Goal: Information Seeking & Learning: Learn about a topic

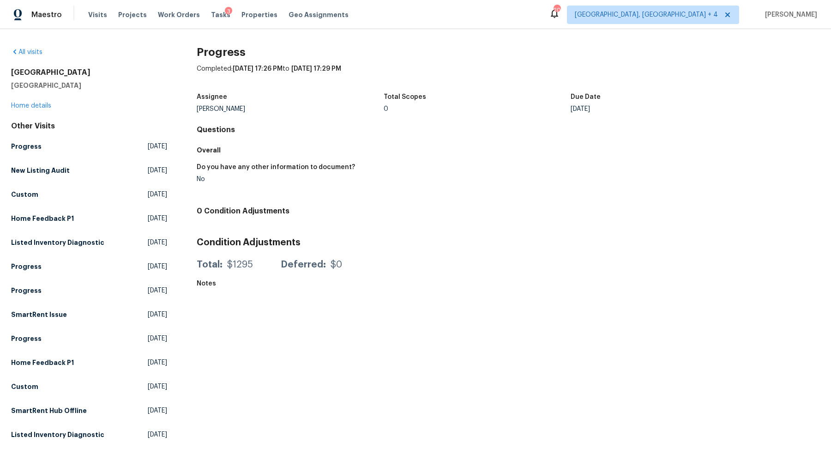
click at [237, 22] on div "Visits Projects Work Orders Tasks 3 Properties Geo Assignments" at bounding box center [224, 15] width 272 height 18
click at [244, 14] on span "Properties" at bounding box center [260, 14] width 36 height 9
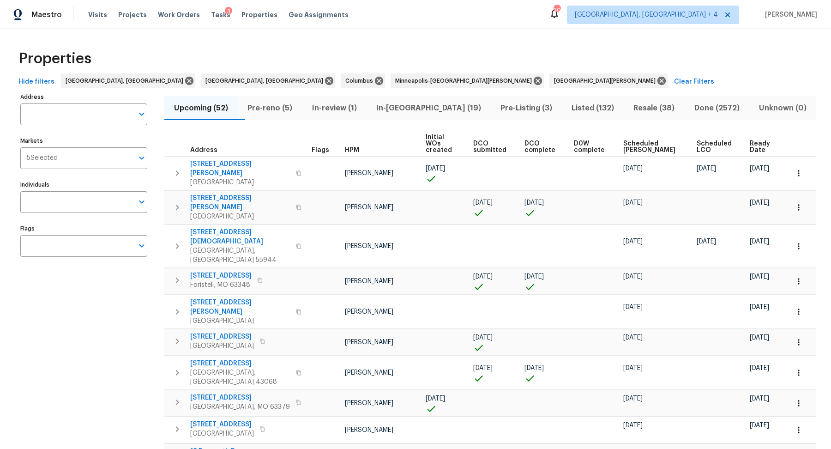
click at [269, 115] on button "Pre-reno (5)" at bounding box center [270, 108] width 64 height 24
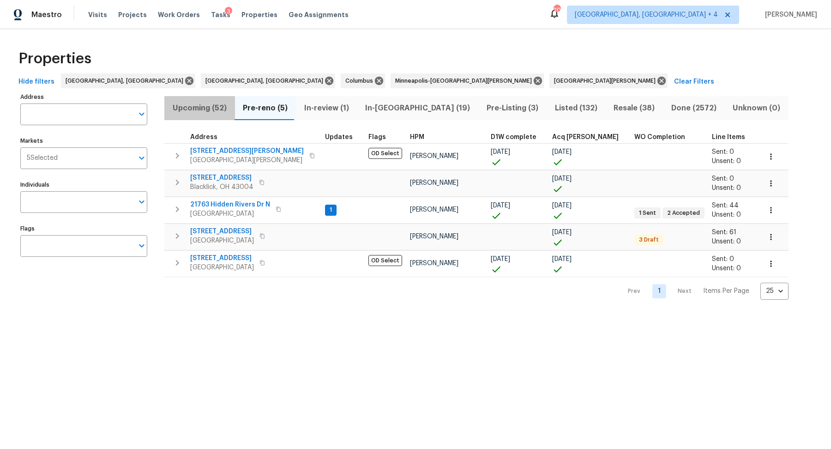
click at [210, 104] on span "Upcoming (52)" at bounding box center [200, 108] width 60 height 13
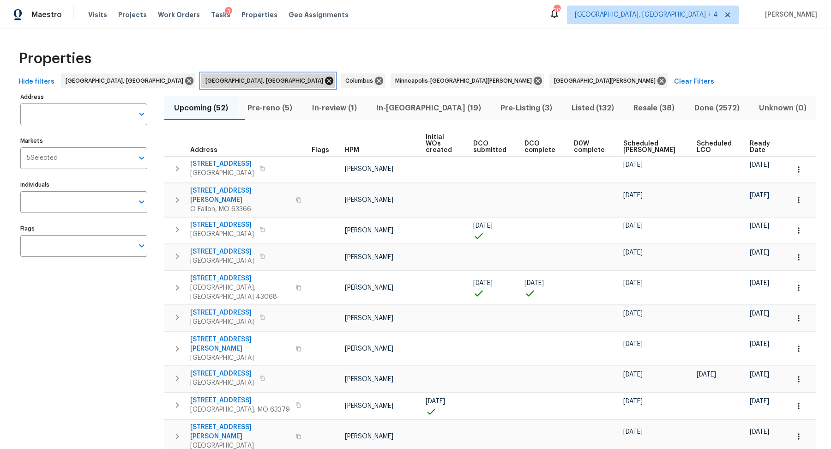
click at [325, 80] on icon at bounding box center [329, 81] width 8 height 8
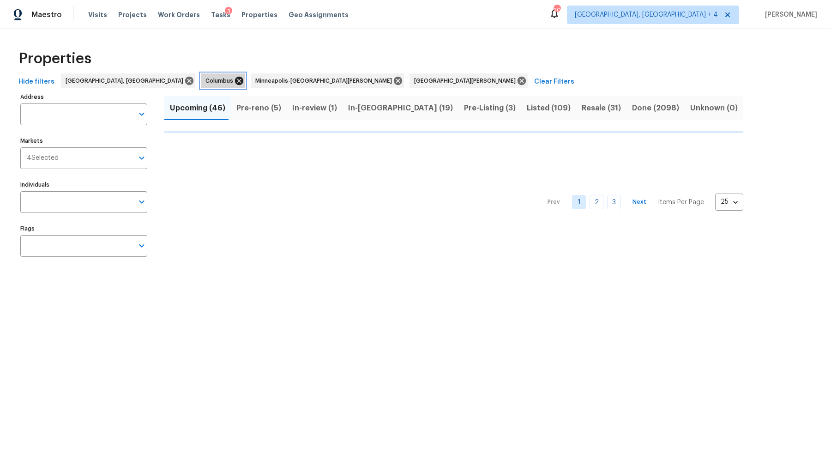
click at [235, 80] on icon at bounding box center [239, 81] width 8 height 8
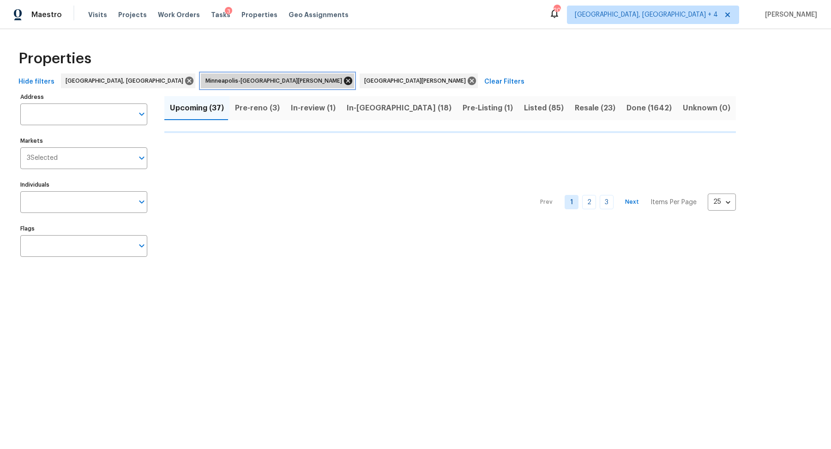
click at [344, 80] on icon at bounding box center [348, 81] width 8 height 8
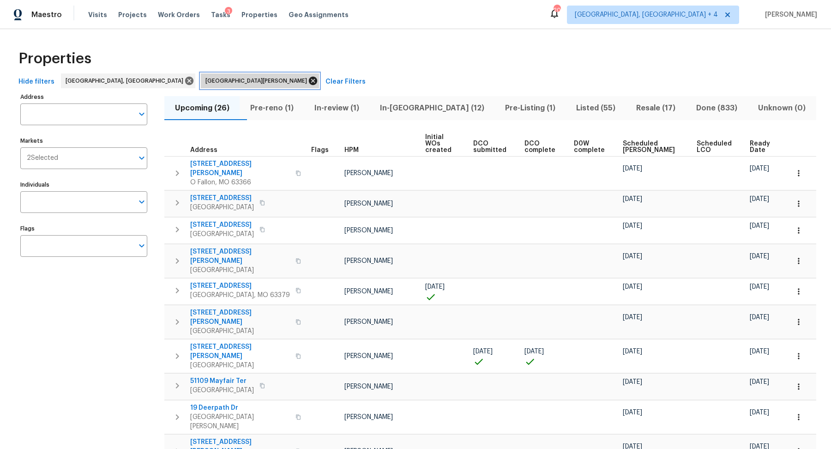
click at [308, 80] on icon at bounding box center [313, 81] width 10 height 10
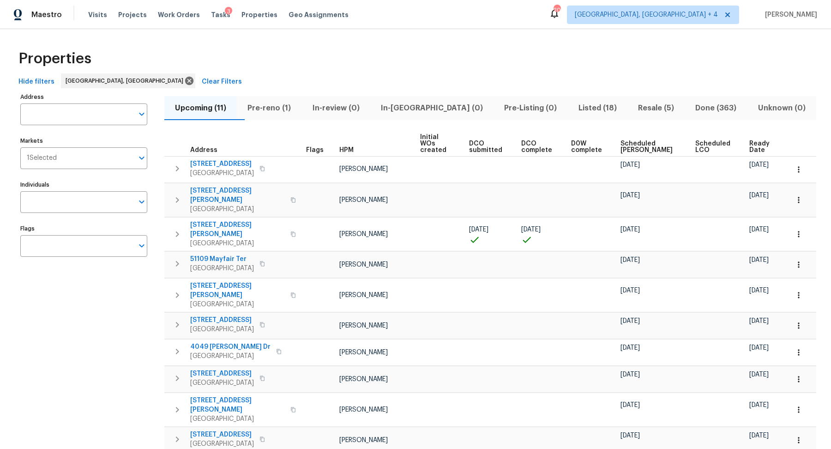
click at [750, 133] on th "Ready Date" at bounding box center [765, 143] width 39 height 25
click at [755, 140] on span "Ready Date" at bounding box center [762, 146] width 24 height 13
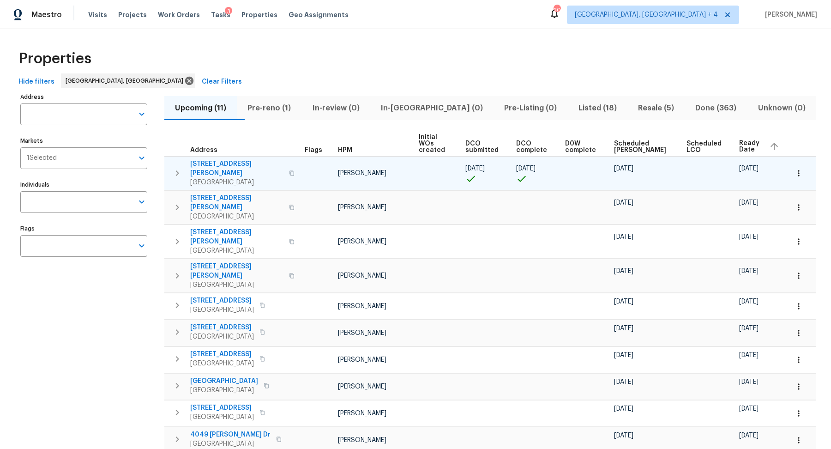
scroll to position [29, 0]
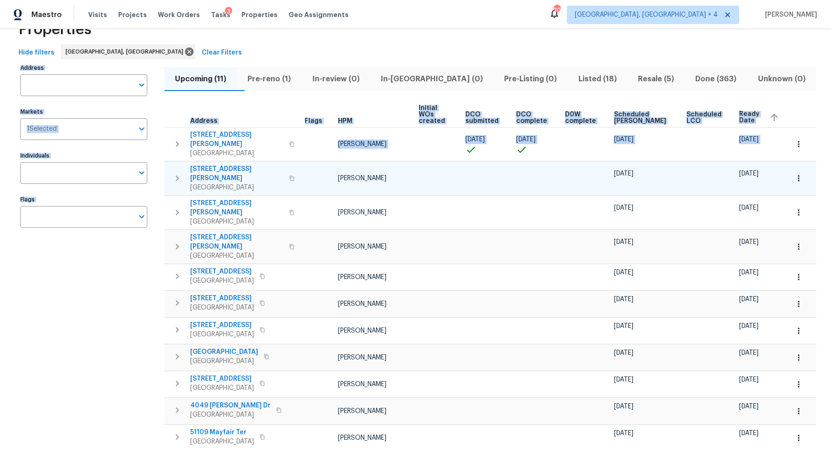
drag, startPoint x: 400, startPoint y: 46, endPoint x: 378, endPoint y: 154, distance: 110.7
click at [378, 154] on div "Properties Hide filters Detroit, MI Clear Filters Address Address Markets 1 Sel…" at bounding box center [415, 244] width 831 height 489
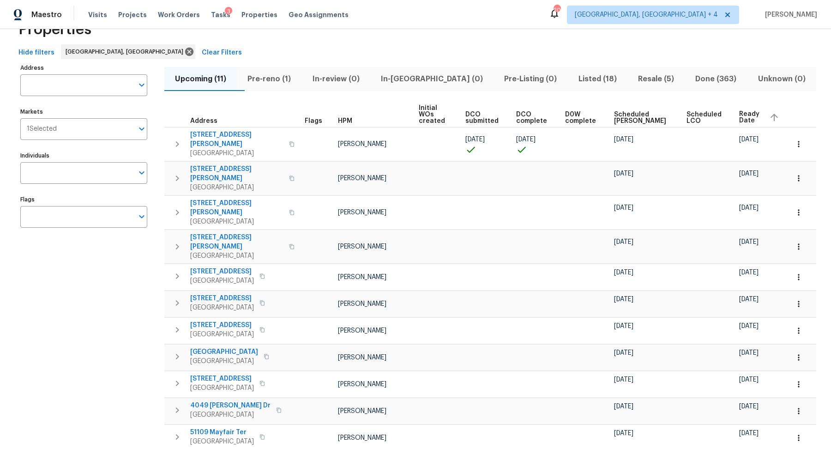
click at [102, 270] on div "Address Address Markets 1 Selected Markets Individuals Individuals Flags Flags" at bounding box center [89, 267] width 139 height 412
click at [285, 73] on span "Pre-reno (1)" at bounding box center [269, 79] width 54 height 13
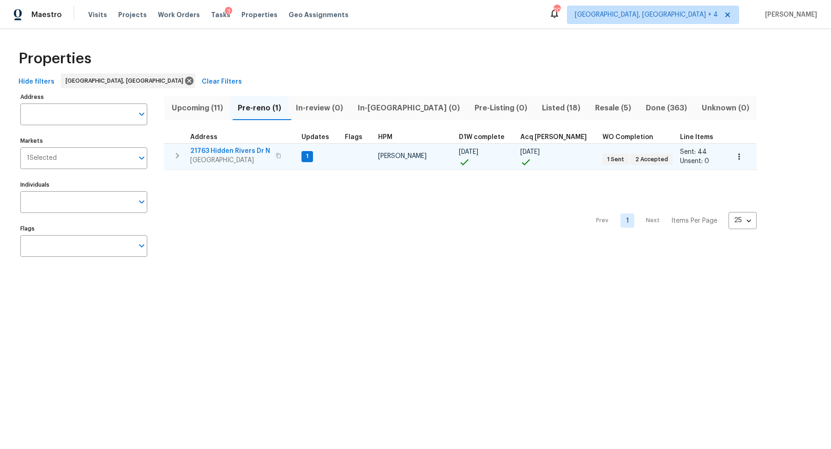
click at [231, 148] on span "21763 Hidden Rivers Dr N" at bounding box center [230, 150] width 80 height 9
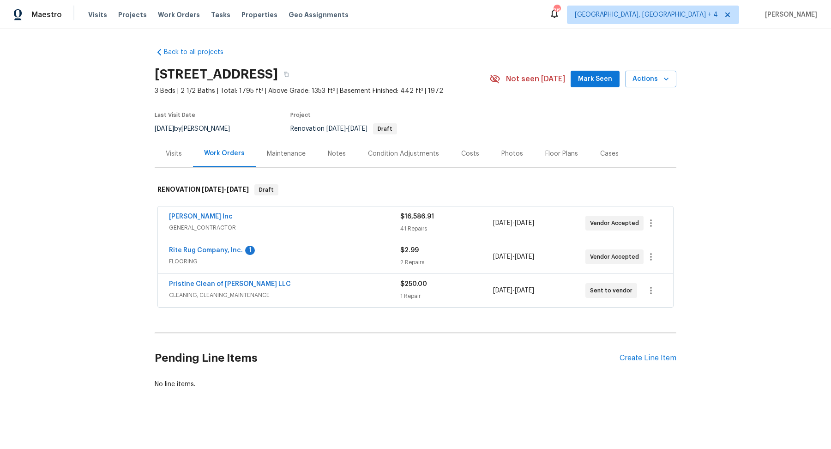
click at [399, 159] on div "Condition Adjustments" at bounding box center [403, 153] width 93 height 27
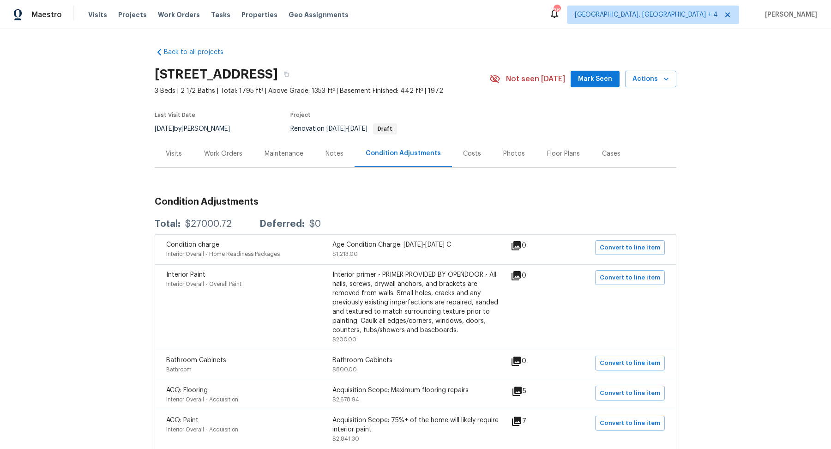
click at [471, 155] on div "Costs" at bounding box center [472, 153] width 18 height 9
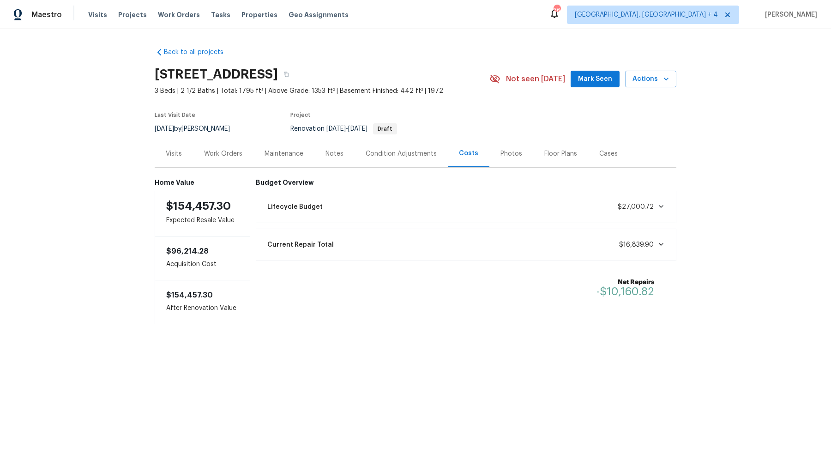
click at [345, 207] on div "Lifecycle Budget $27,000.72" at bounding box center [466, 207] width 409 height 20
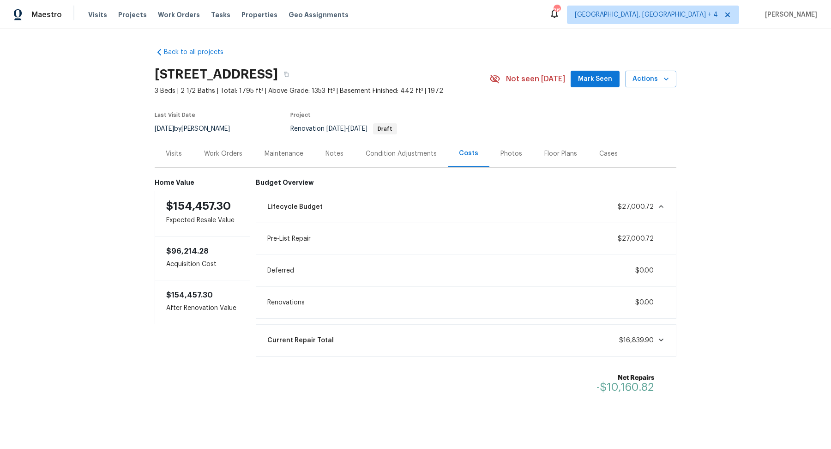
click at [345, 207] on div "Lifecycle Budget $27,000.72" at bounding box center [466, 207] width 409 height 20
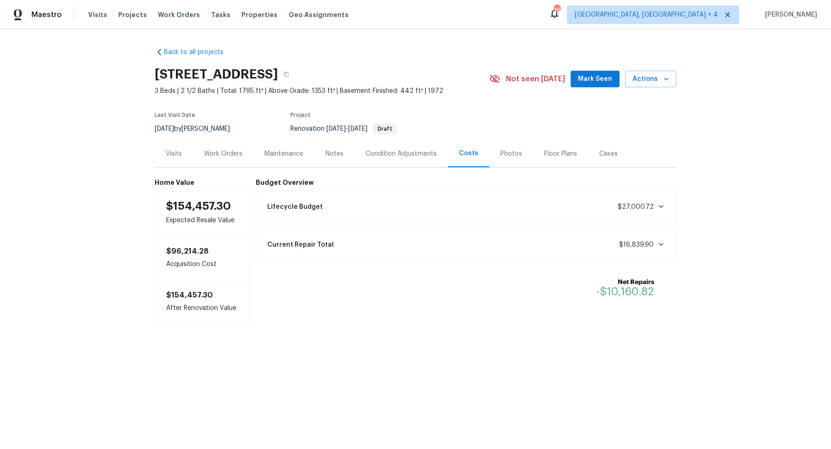
click at [380, 154] on div "Condition Adjustments" at bounding box center [401, 153] width 71 height 9
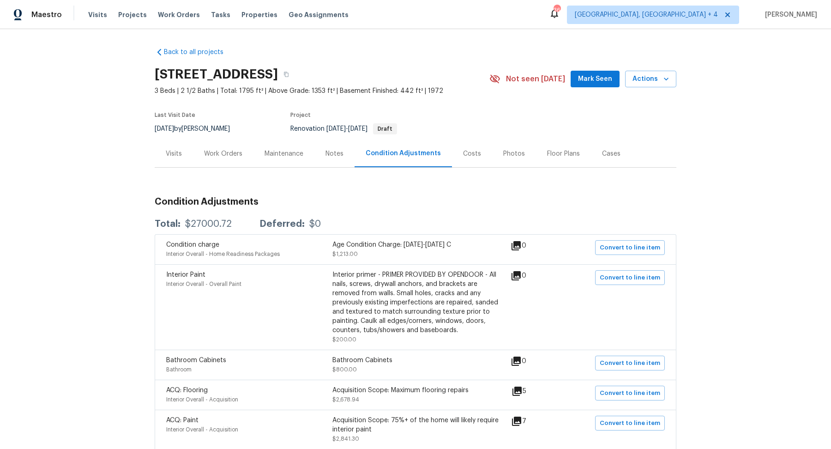
click at [332, 158] on div "Notes" at bounding box center [335, 153] width 40 height 27
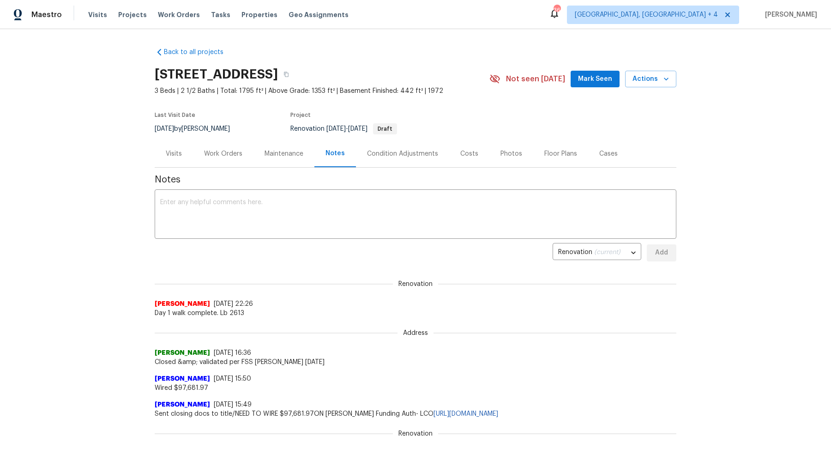
click at [420, 150] on div "Condition Adjustments" at bounding box center [402, 153] width 71 height 9
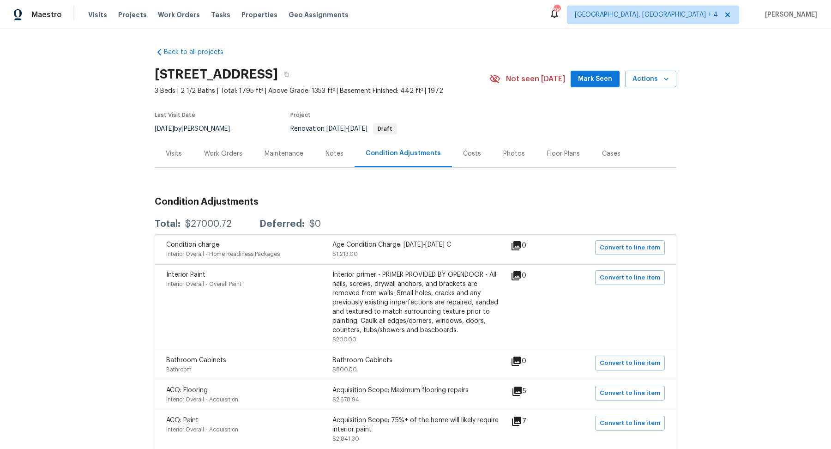
click at [227, 152] on div "Work Orders" at bounding box center [223, 153] width 38 height 9
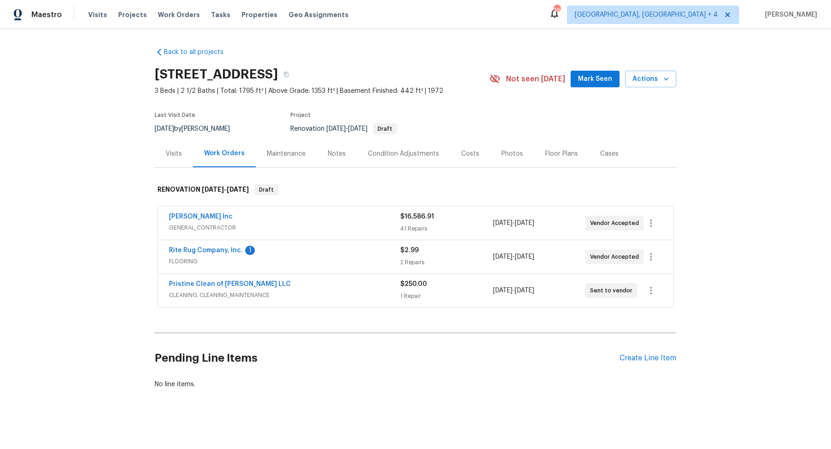
click at [361, 257] on span "FLOORING" at bounding box center [284, 261] width 231 height 9
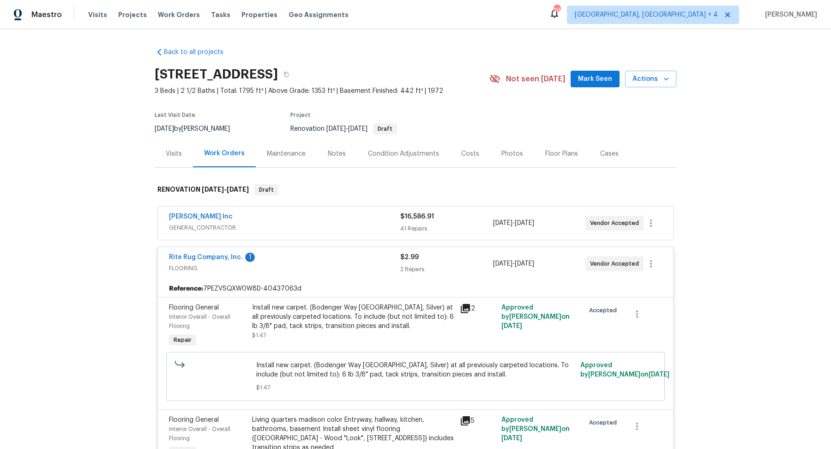
click at [470, 301] on div "2" at bounding box center [478, 326] width 42 height 52
click at [469, 304] on icon at bounding box center [465, 308] width 9 height 9
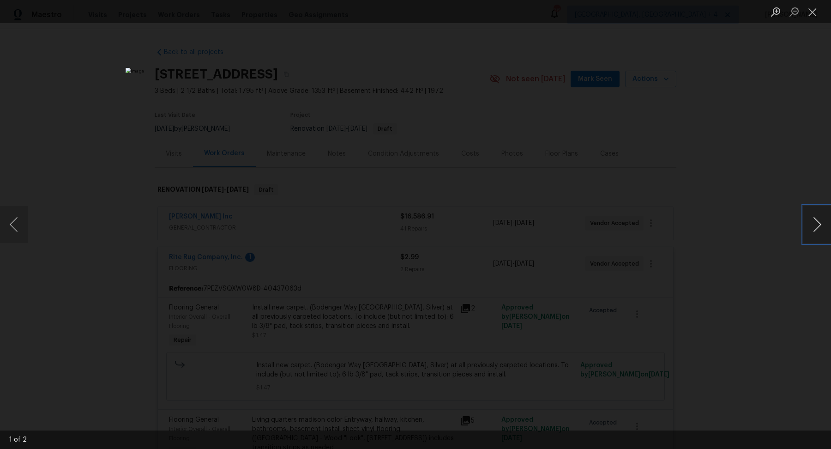
click at [818, 221] on button "Next image" at bounding box center [818, 224] width 28 height 37
click at [701, 231] on div "Lightbox" at bounding box center [415, 224] width 831 height 449
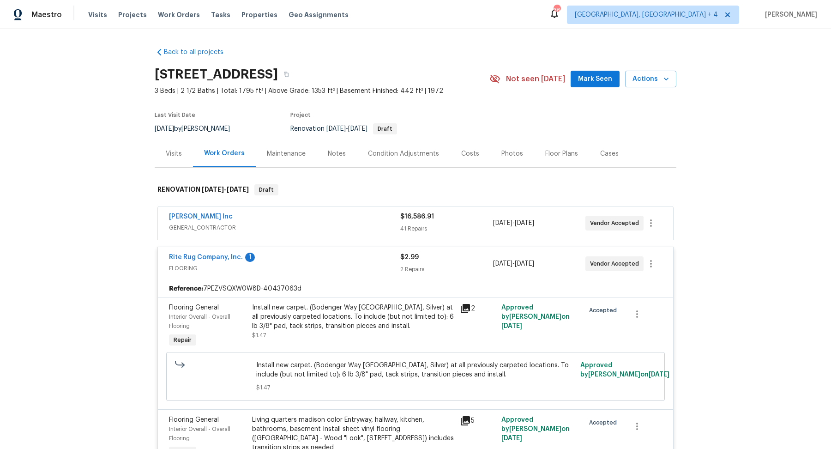
click at [285, 230] on span "GENERAL_CONTRACTOR" at bounding box center [284, 227] width 231 height 9
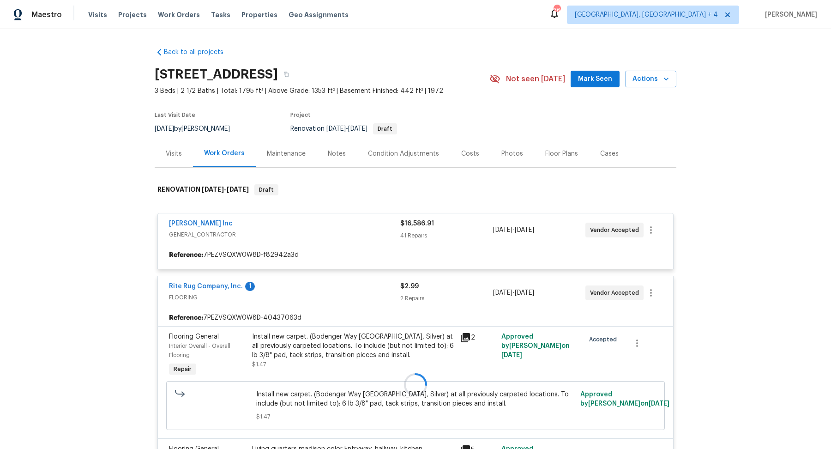
click at [167, 159] on div "Visits" at bounding box center [174, 153] width 38 height 27
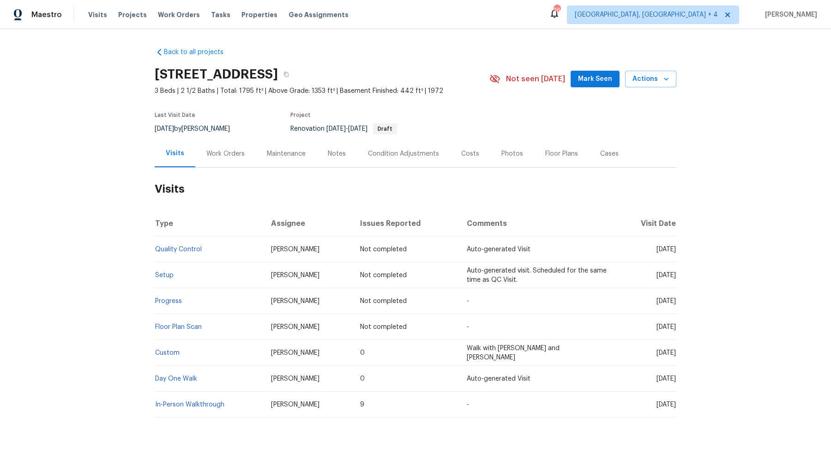
click at [206, 155] on div "Work Orders" at bounding box center [225, 153] width 38 height 9
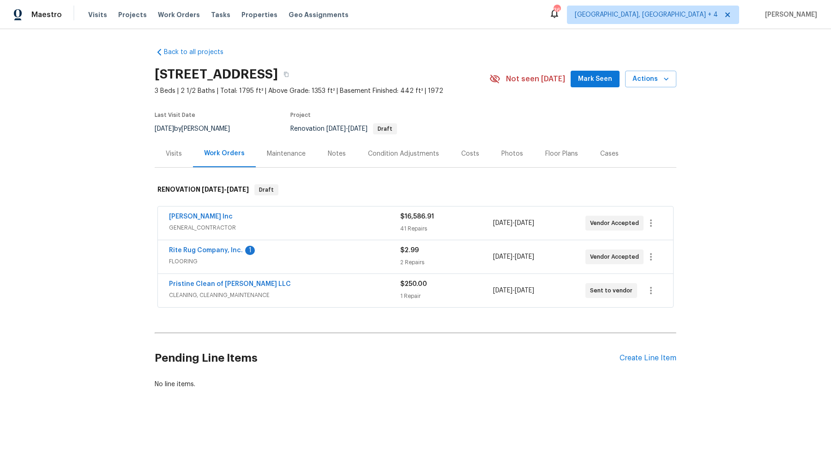
click at [291, 230] on span "GENERAL_CONTRACTOR" at bounding box center [284, 227] width 231 height 9
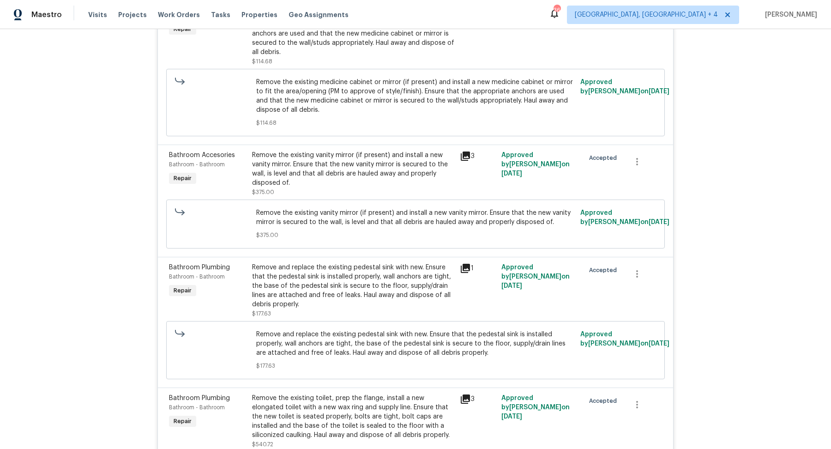
scroll to position [276, 0]
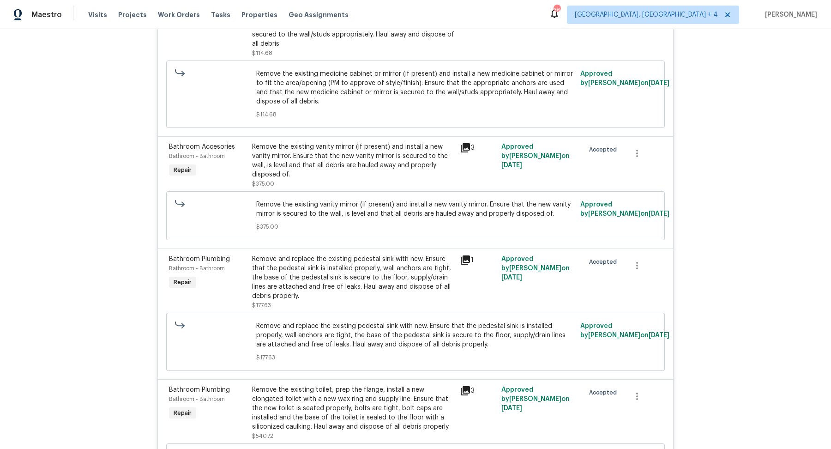
click at [468, 143] on icon at bounding box center [465, 147] width 9 height 9
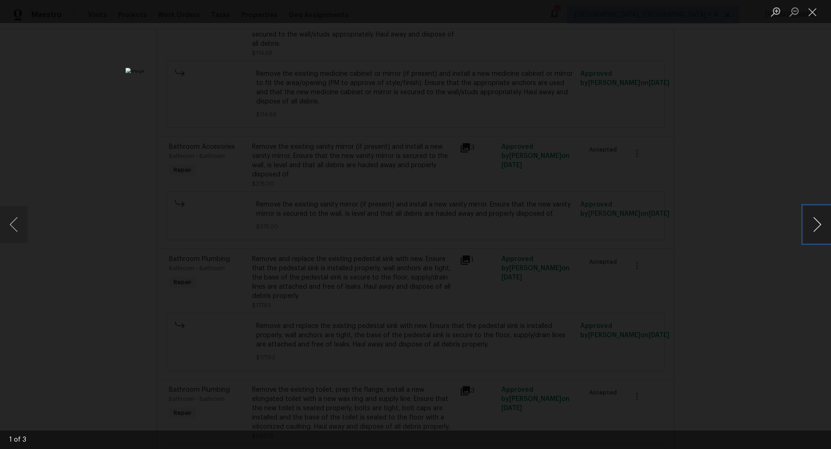
click at [818, 224] on button "Next image" at bounding box center [818, 224] width 28 height 37
click at [770, 206] on div "Lightbox" at bounding box center [415, 224] width 831 height 449
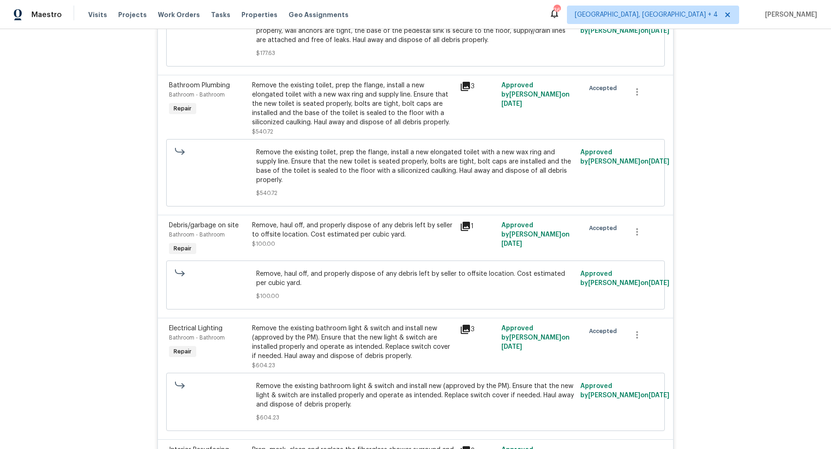
scroll to position [597, 0]
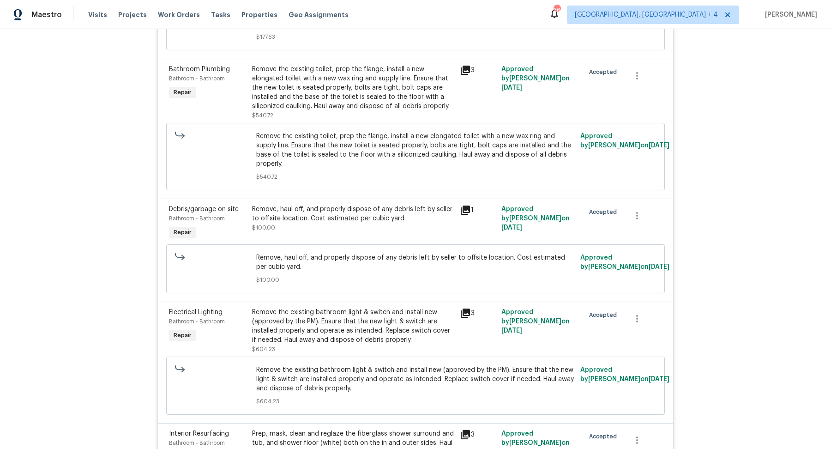
click at [465, 205] on icon at bounding box center [465, 210] width 11 height 11
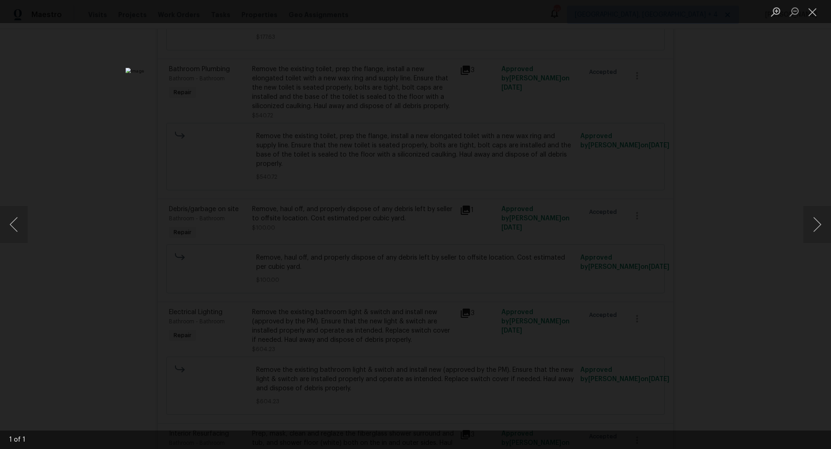
click at [717, 273] on div "Lightbox" at bounding box center [415, 224] width 831 height 449
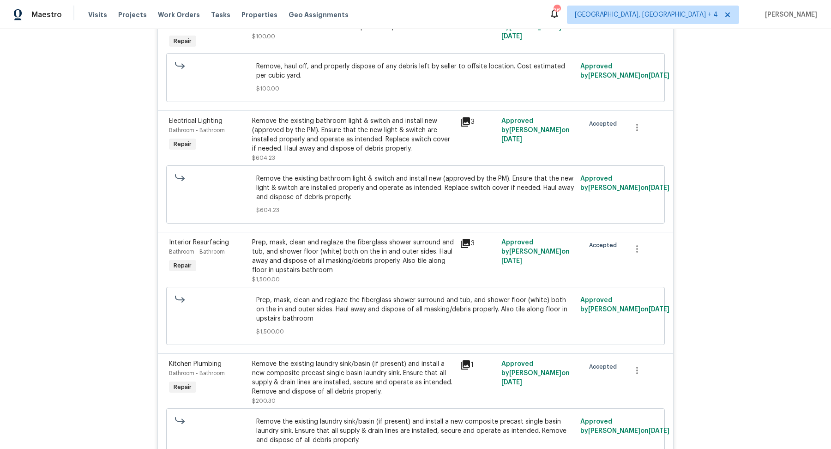
scroll to position [790, 0]
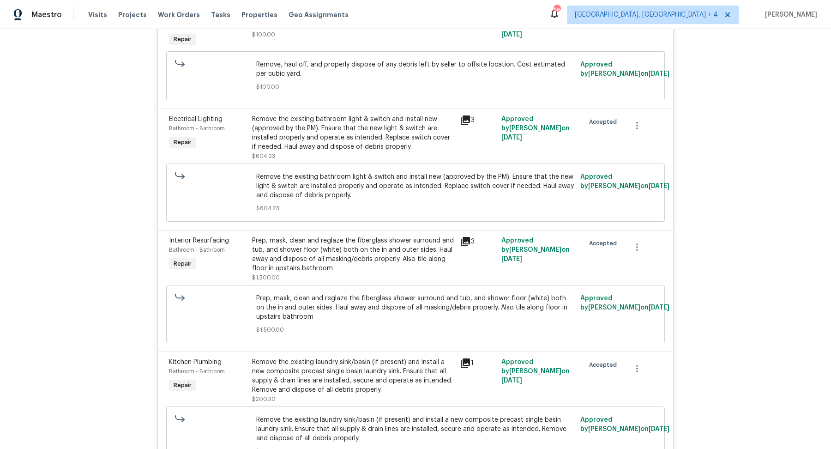
click at [471, 236] on div "3" at bounding box center [478, 241] width 36 height 11
click at [469, 237] on icon at bounding box center [465, 241] width 9 height 9
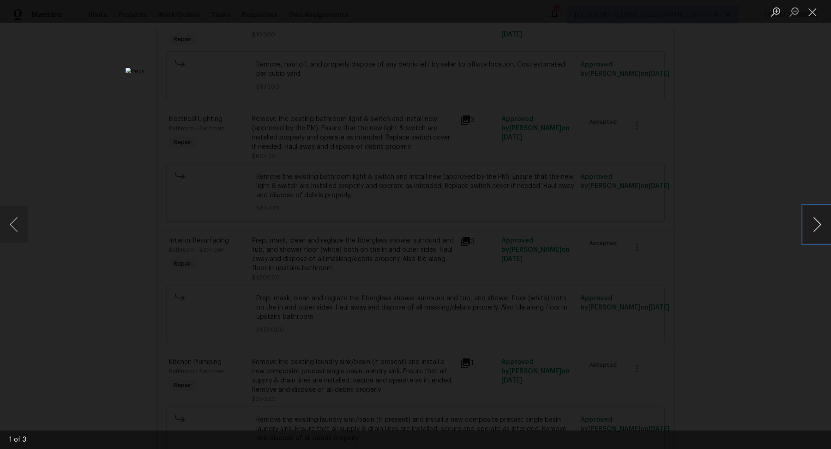
click at [818, 225] on button "Next image" at bounding box center [818, 224] width 28 height 37
click at [732, 232] on div "Lightbox" at bounding box center [415, 224] width 831 height 449
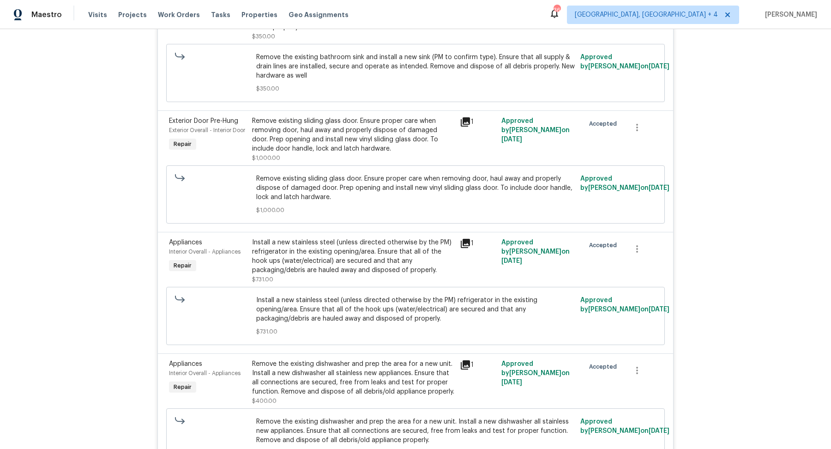
scroll to position [1281, 0]
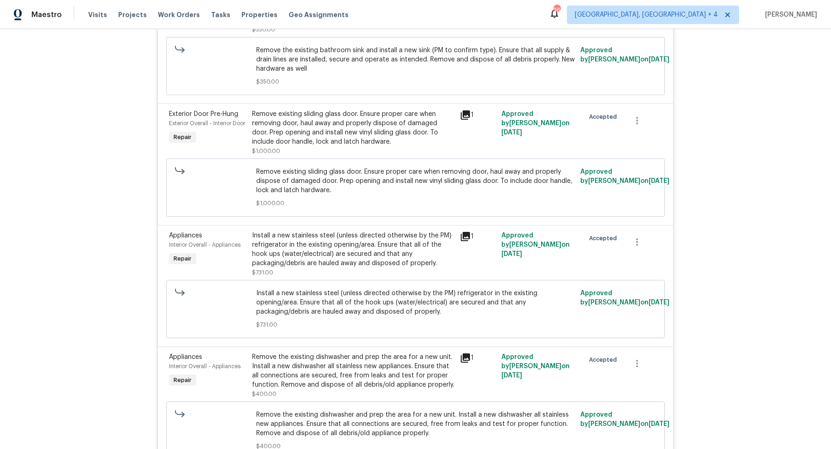
click at [466, 232] on icon at bounding box center [465, 236] width 9 height 9
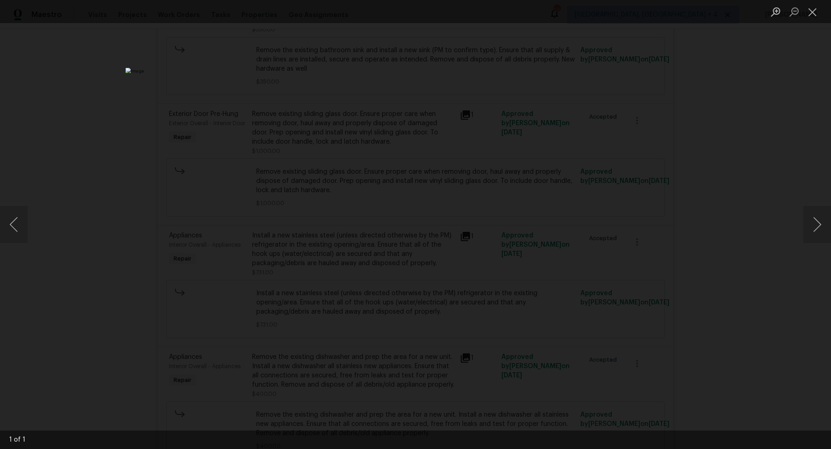
click at [660, 209] on div "Lightbox" at bounding box center [415, 224] width 831 height 449
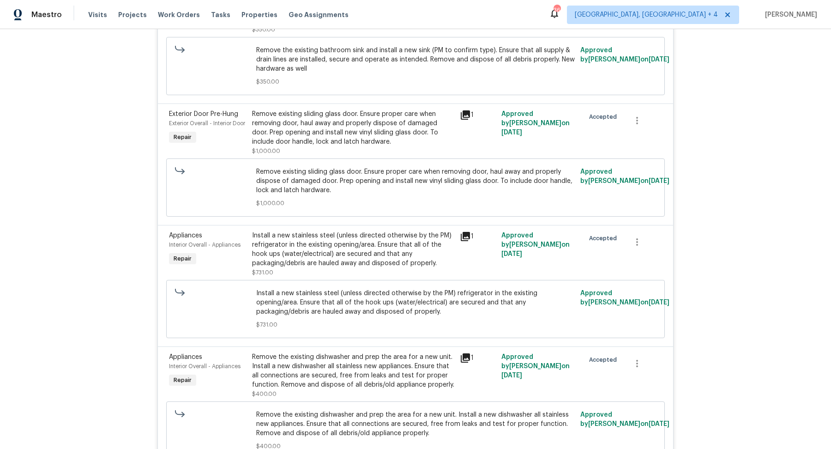
click at [466, 231] on icon at bounding box center [465, 236] width 11 height 11
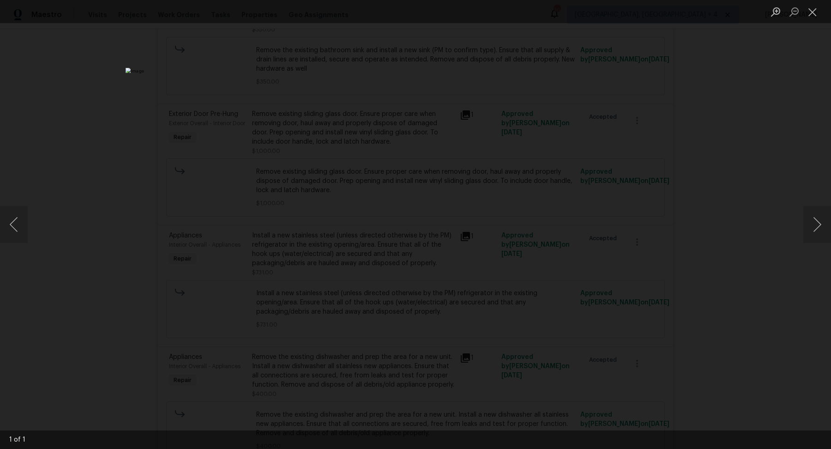
click at [710, 133] on div "Lightbox" at bounding box center [415, 224] width 831 height 449
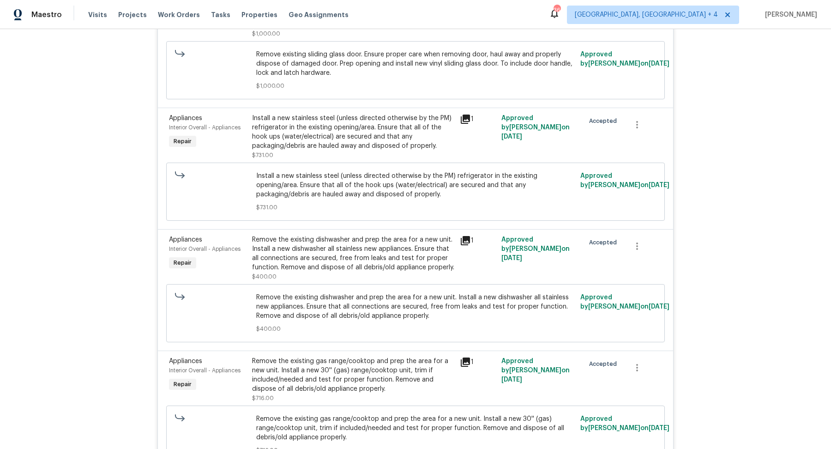
scroll to position [1472, 0]
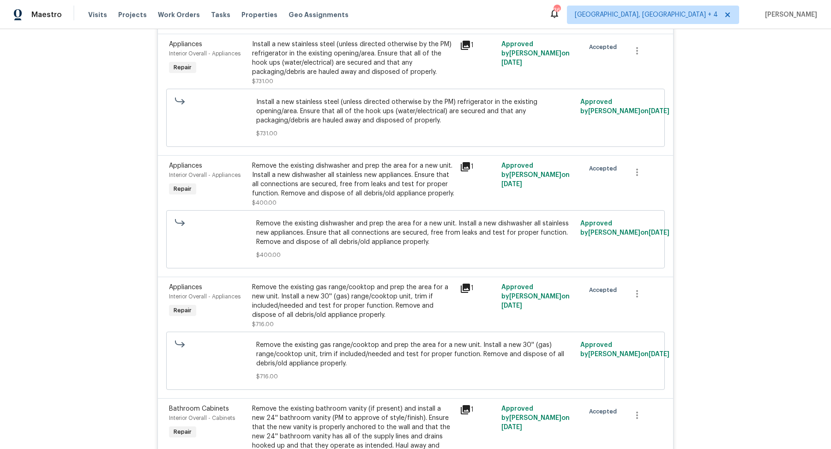
click at [463, 162] on icon at bounding box center [465, 166] width 9 height 9
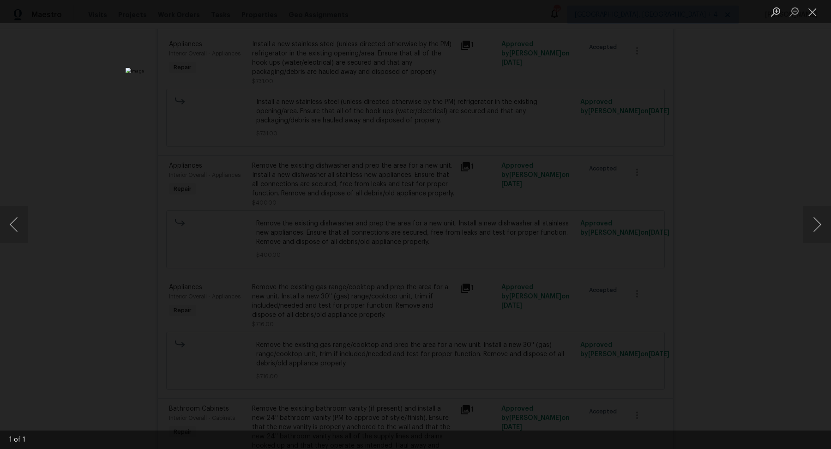
click at [617, 188] on div "Lightbox" at bounding box center [415, 224] width 831 height 449
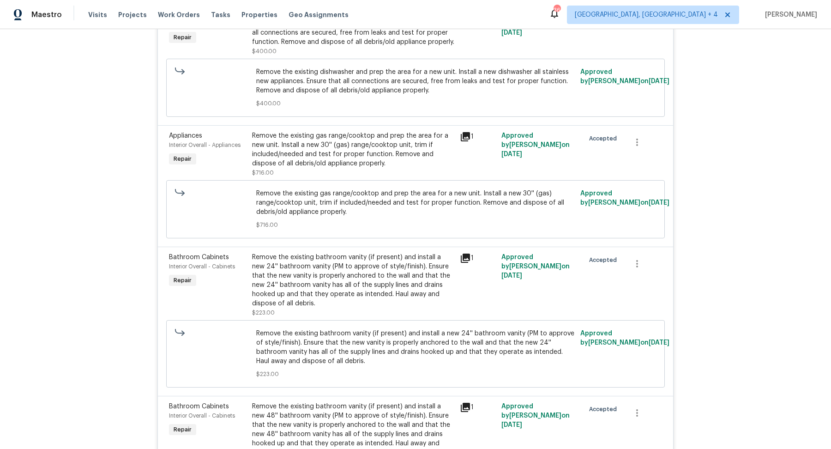
scroll to position [1624, 0]
click at [465, 131] on icon at bounding box center [465, 135] width 9 height 9
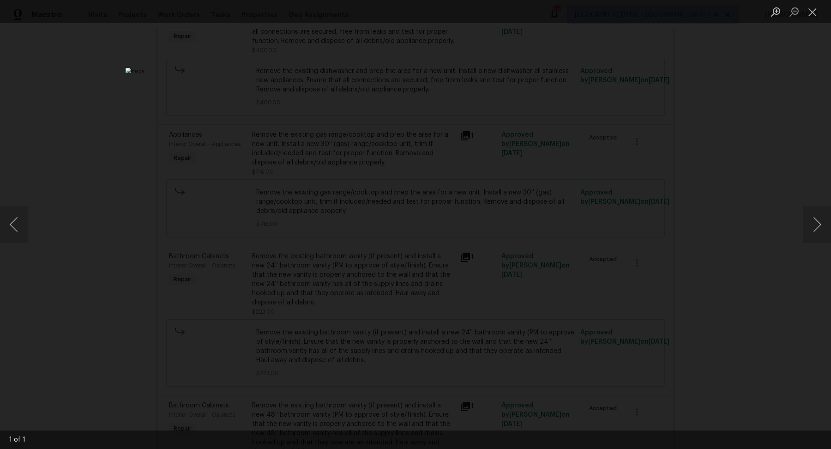
click at [672, 190] on div "Lightbox" at bounding box center [415, 224] width 831 height 449
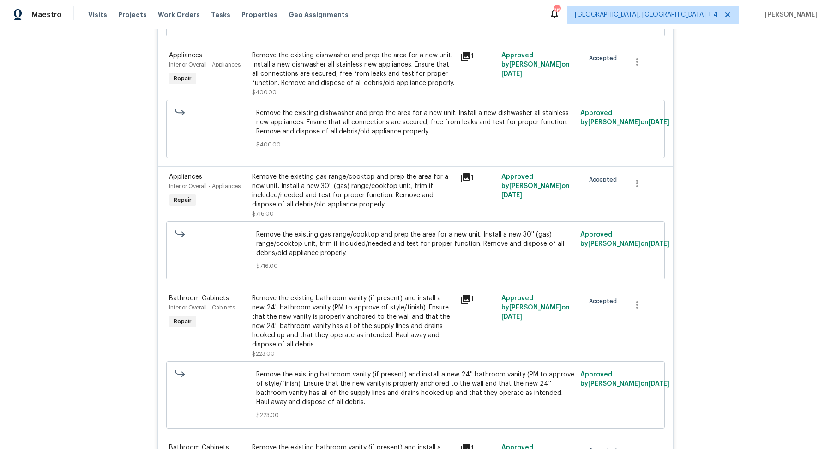
scroll to position [1585, 0]
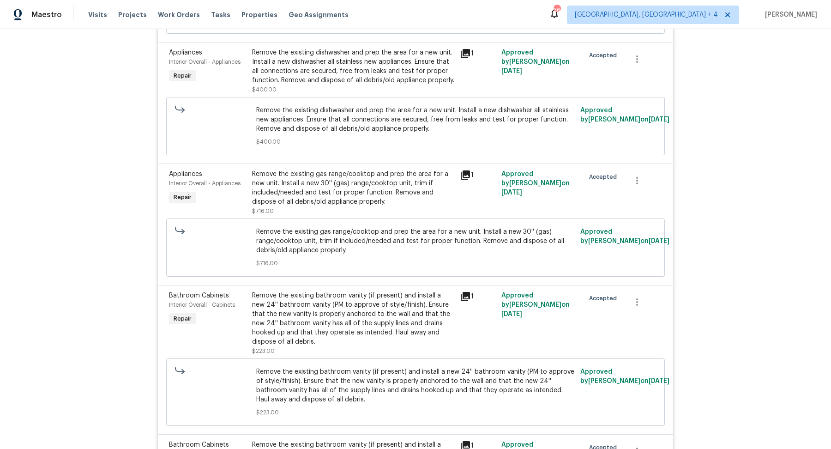
click at [463, 170] on icon at bounding box center [465, 174] width 9 height 9
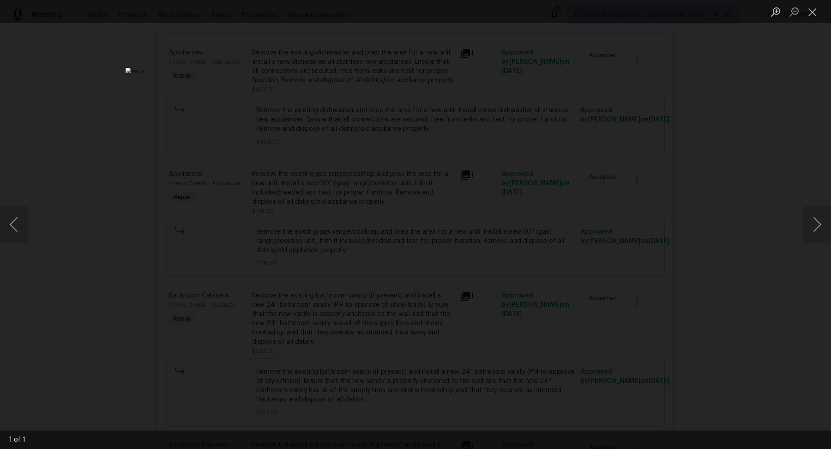
click at [615, 188] on div "Lightbox" at bounding box center [415, 224] width 831 height 449
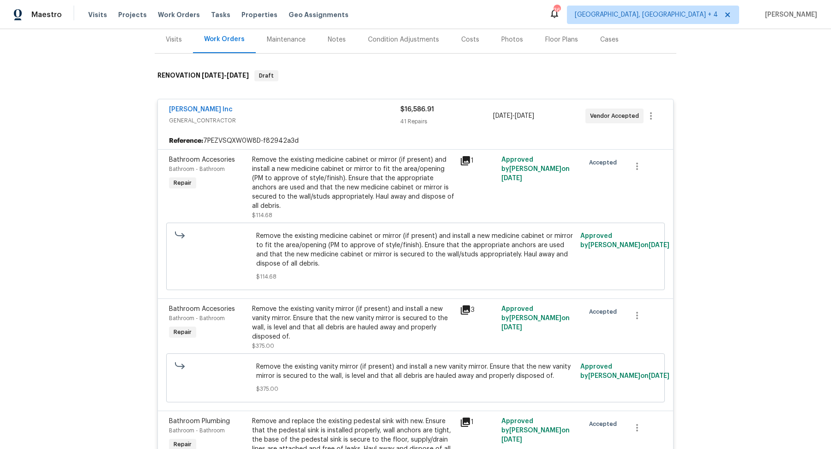
scroll to position [216, 0]
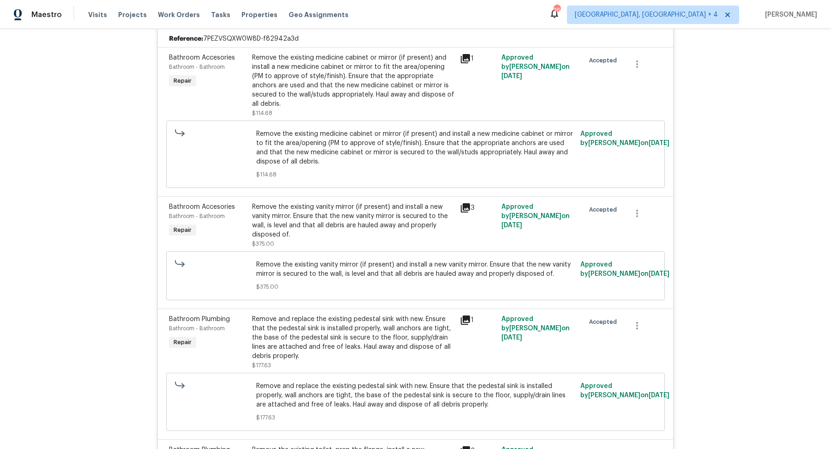
click at [470, 202] on icon at bounding box center [465, 207] width 11 height 11
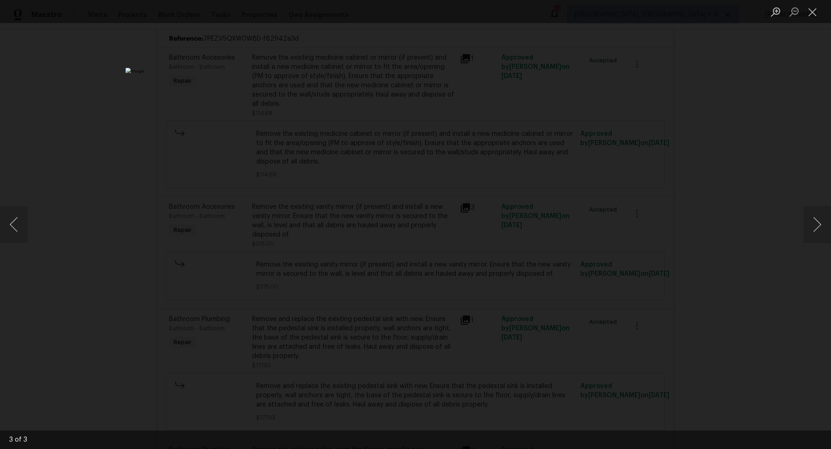
click at [609, 188] on div "Lightbox" at bounding box center [415, 224] width 831 height 449
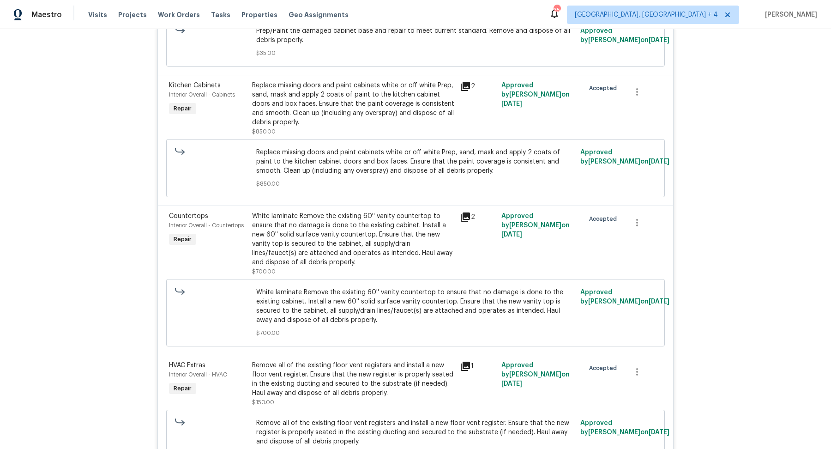
scroll to position [2427, 0]
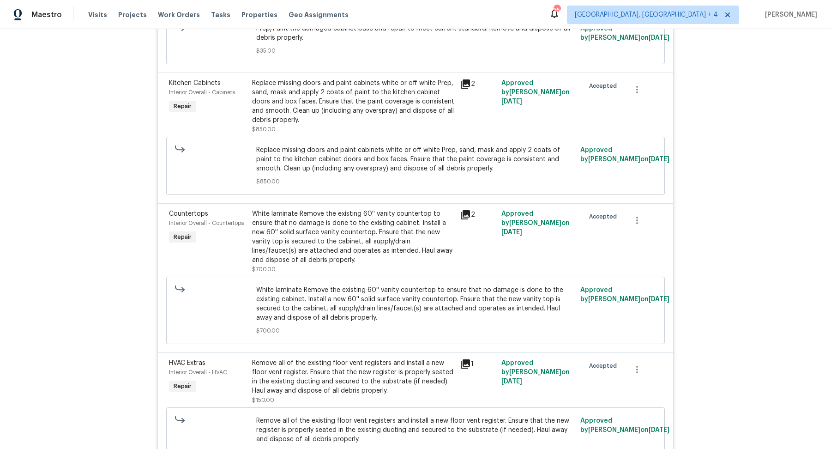
click at [463, 79] on icon at bounding box center [465, 83] width 9 height 9
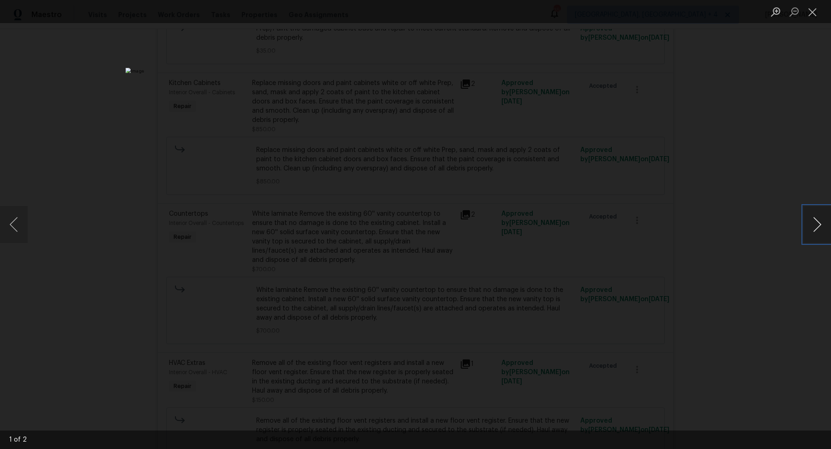
click at [820, 217] on button "Next image" at bounding box center [818, 224] width 28 height 37
click at [688, 215] on div "Lightbox" at bounding box center [415, 224] width 831 height 449
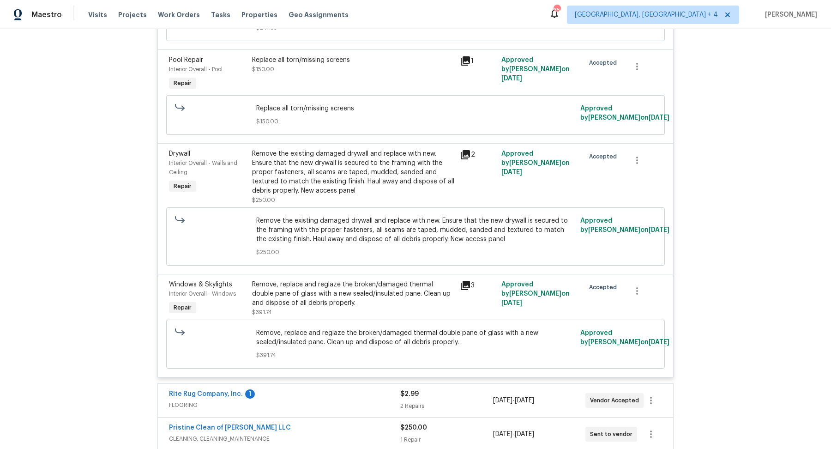
scroll to position [4961, 0]
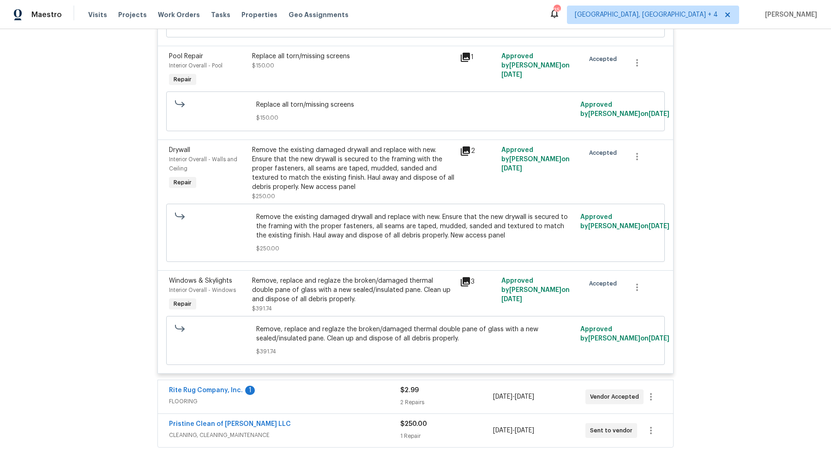
click at [463, 277] on icon at bounding box center [465, 281] width 9 height 9
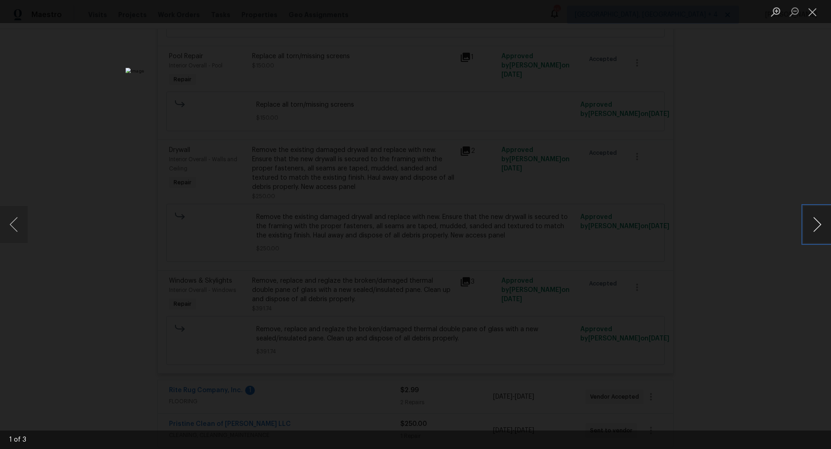
click at [816, 227] on button "Next image" at bounding box center [818, 224] width 28 height 37
click at [690, 227] on div "Lightbox" at bounding box center [415, 224] width 831 height 449
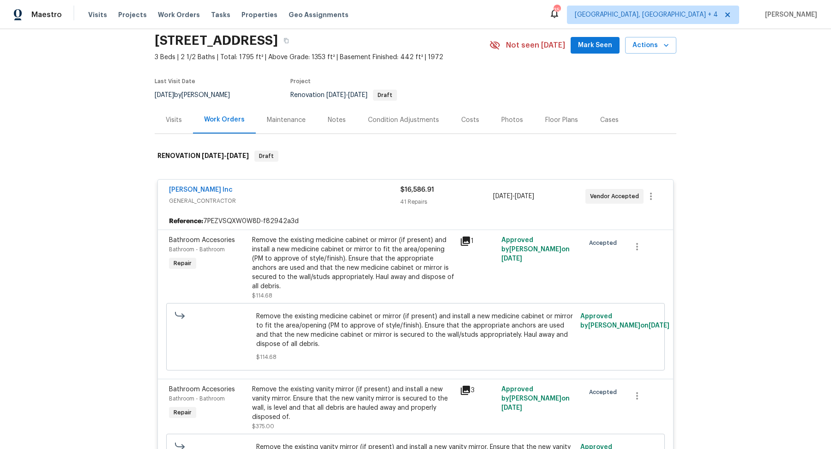
scroll to position [1134, 0]
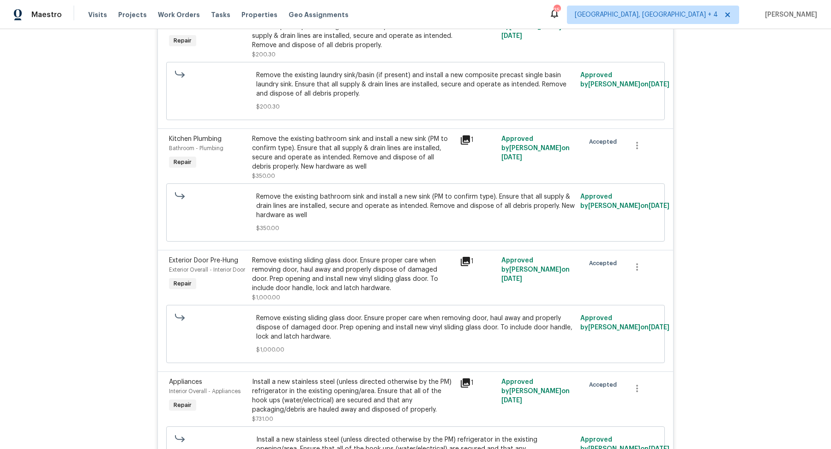
click at [468, 257] on icon at bounding box center [465, 261] width 9 height 9
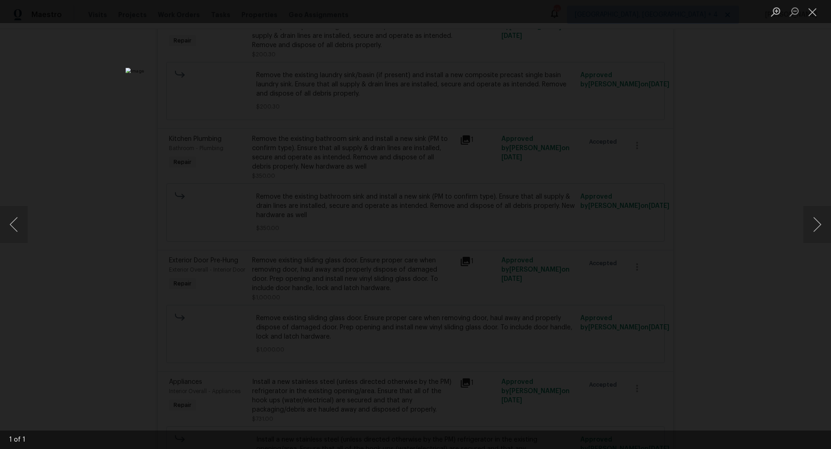
click at [678, 236] on div "Lightbox" at bounding box center [415, 224] width 831 height 449
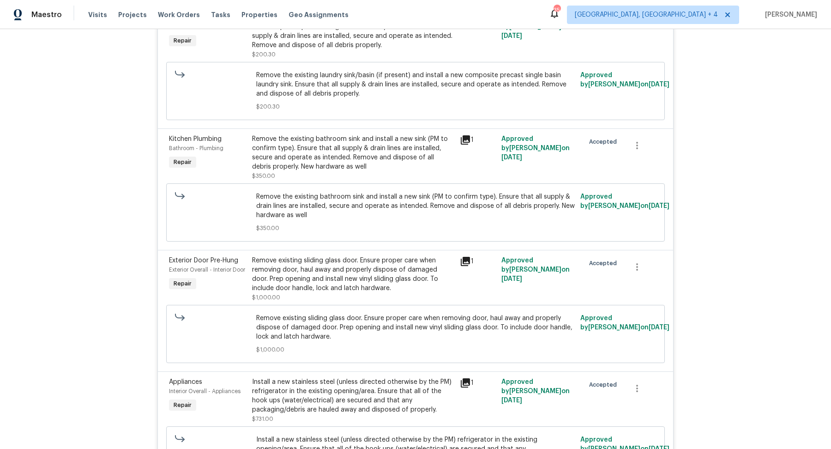
scroll to position [3060, 0]
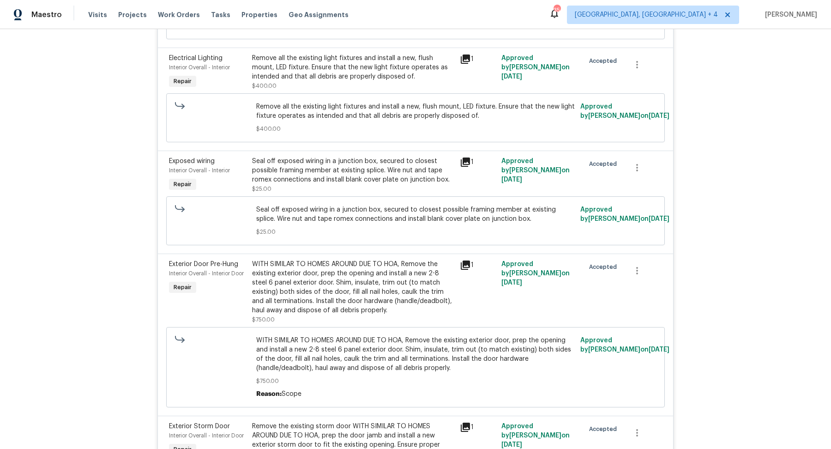
click at [462, 260] on icon at bounding box center [465, 265] width 11 height 11
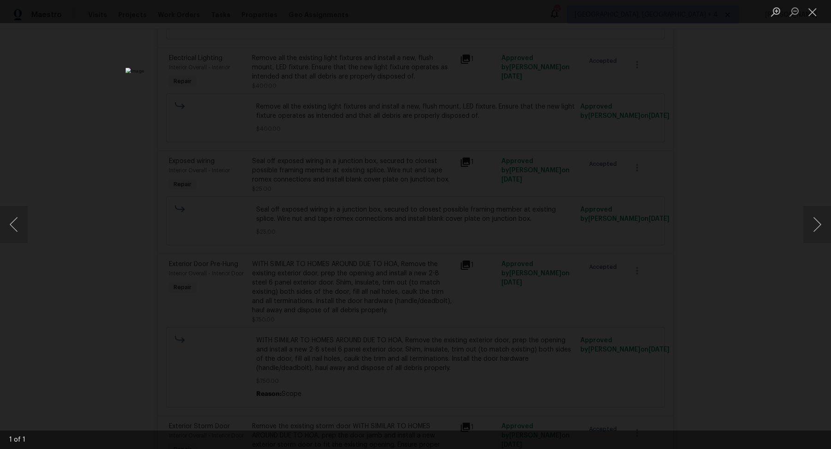
click at [668, 268] on div "Lightbox" at bounding box center [415, 224] width 831 height 449
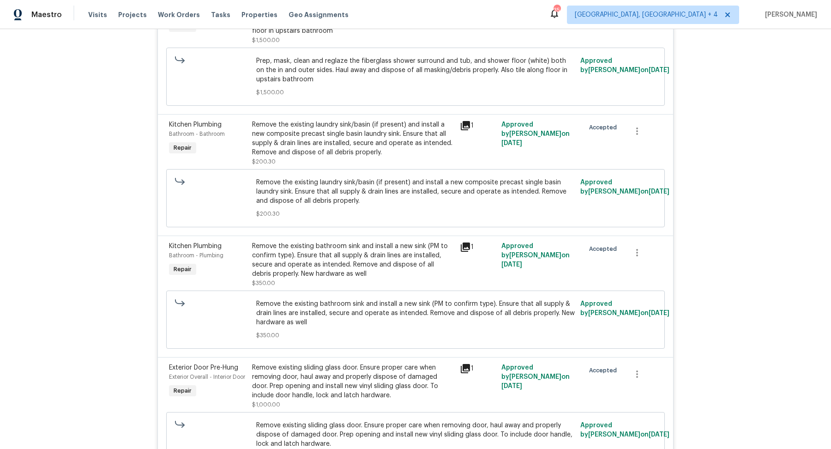
scroll to position [1025, 0]
